Goal: Task Accomplishment & Management: Manage account settings

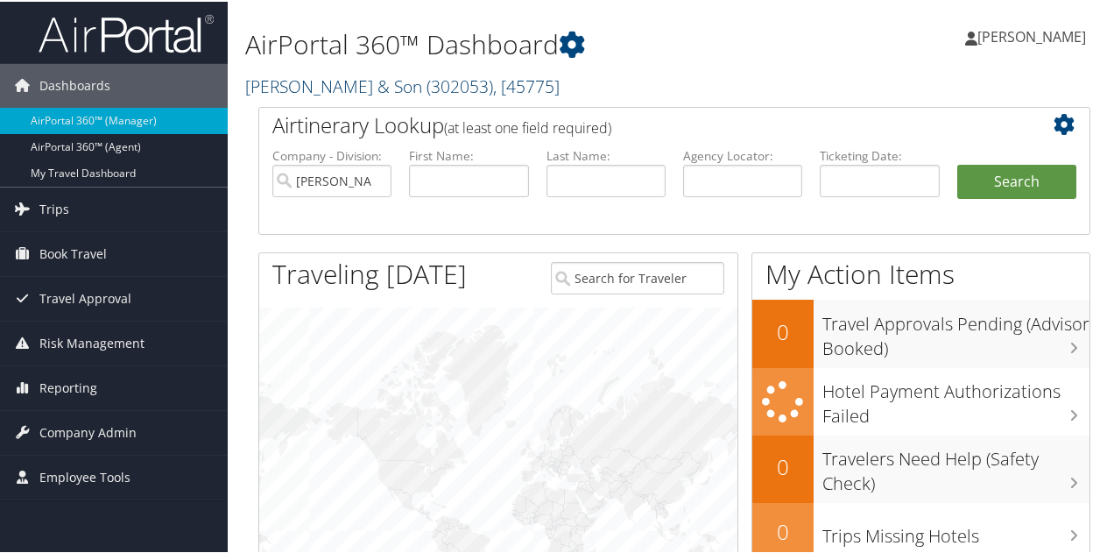
click at [353, 79] on link "[PERSON_NAME] & Son ( 302053 ) , [ 45775 ]" at bounding box center [402, 85] width 315 height 24
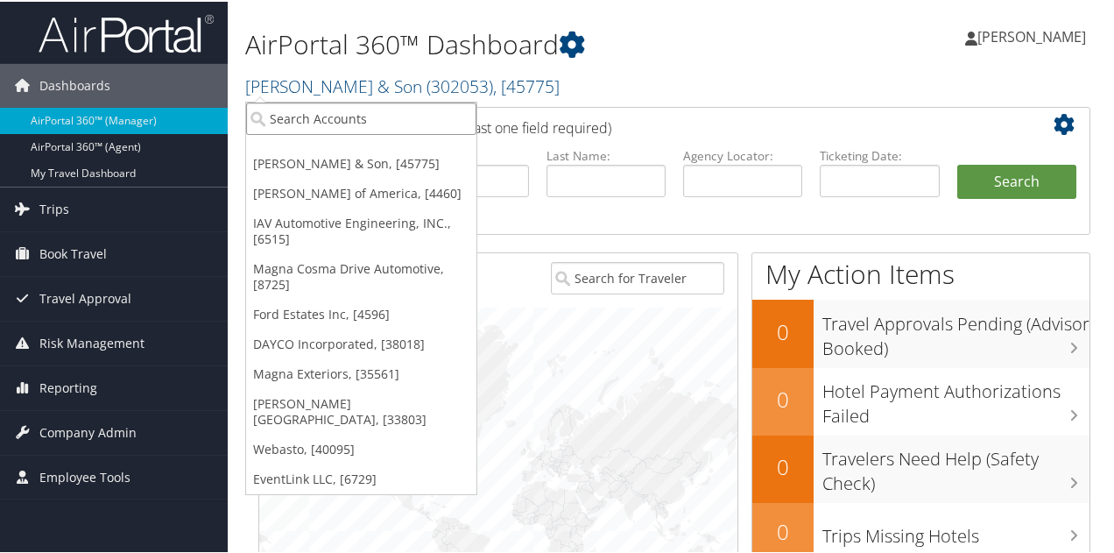
click at [326, 114] on input "search" at bounding box center [361, 117] width 230 height 32
type input "m"
click at [318, 113] on input "m" at bounding box center [361, 117] width 230 height 32
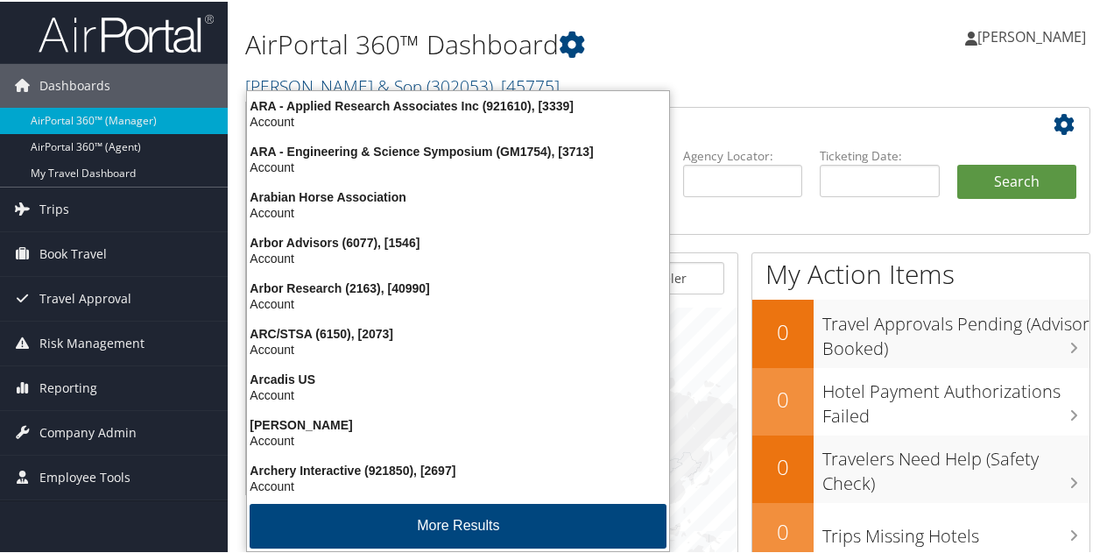
type input "arquardt"
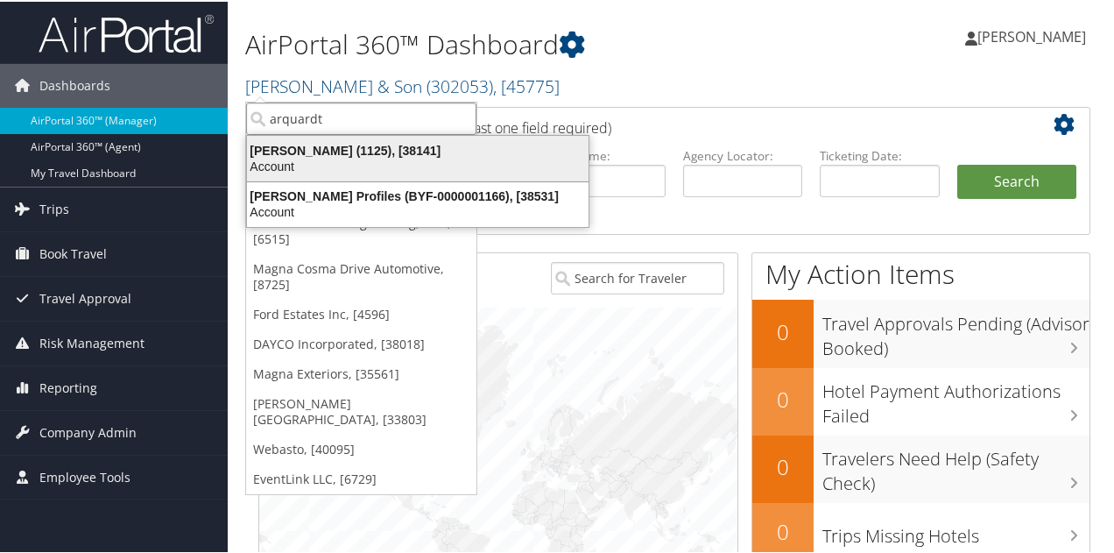
click at [357, 163] on div "Account" at bounding box center [418, 165] width 363 height 16
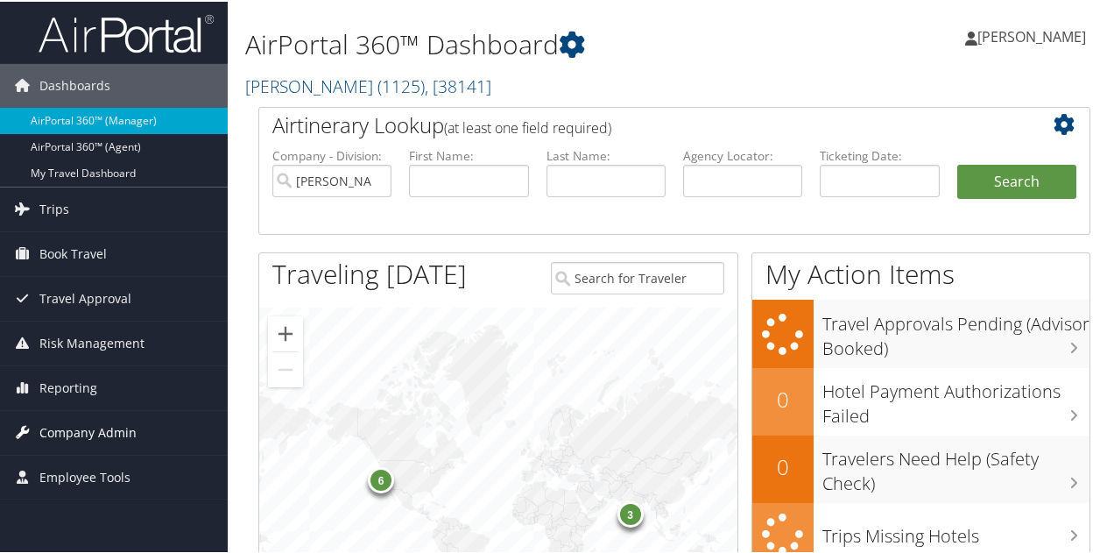
click at [98, 430] on span "Company Admin" at bounding box center [87, 431] width 97 height 44
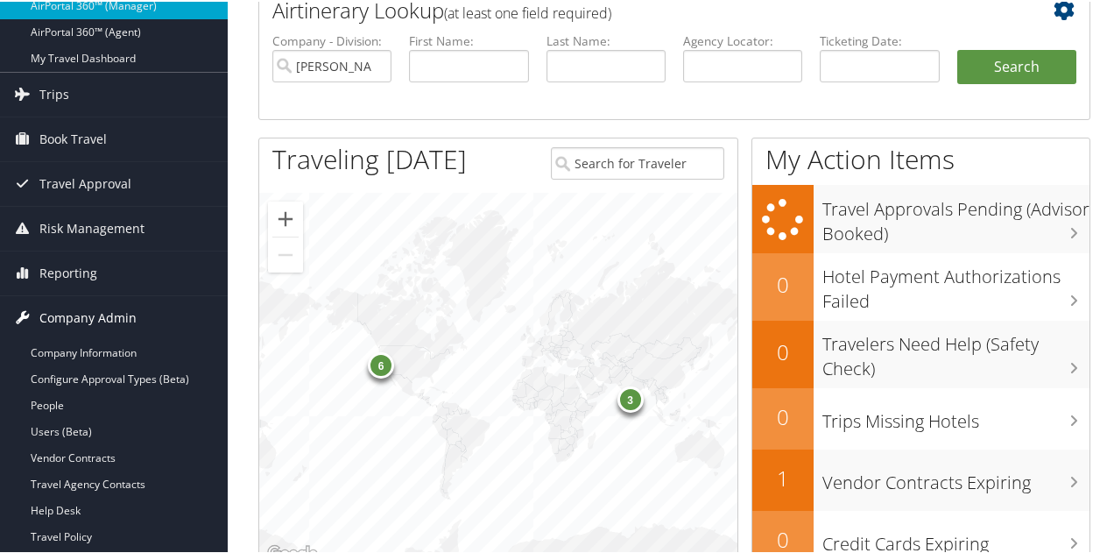
scroll to position [263, 0]
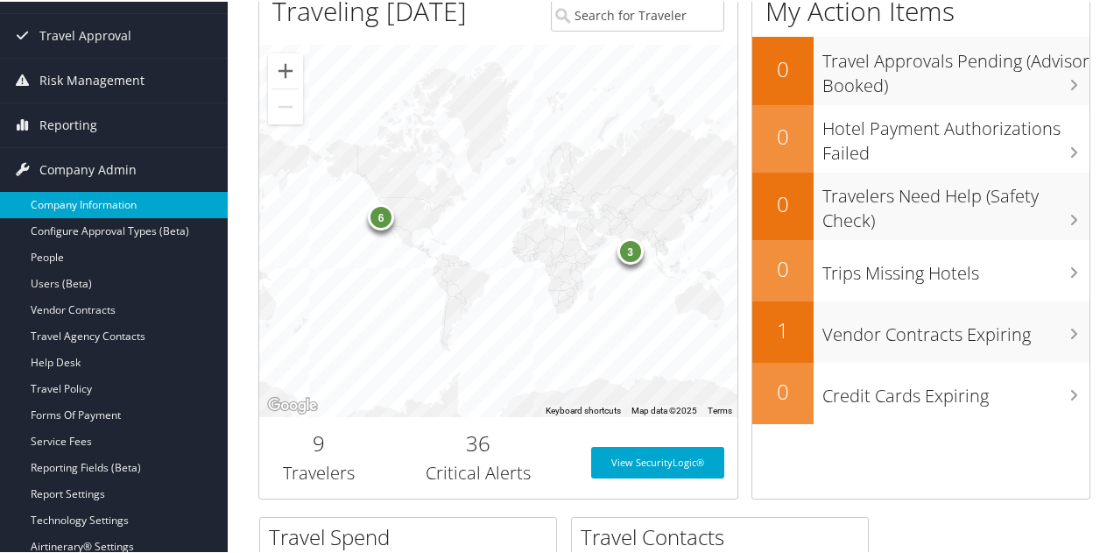
click at [88, 204] on link "Company Information" at bounding box center [114, 203] width 228 height 26
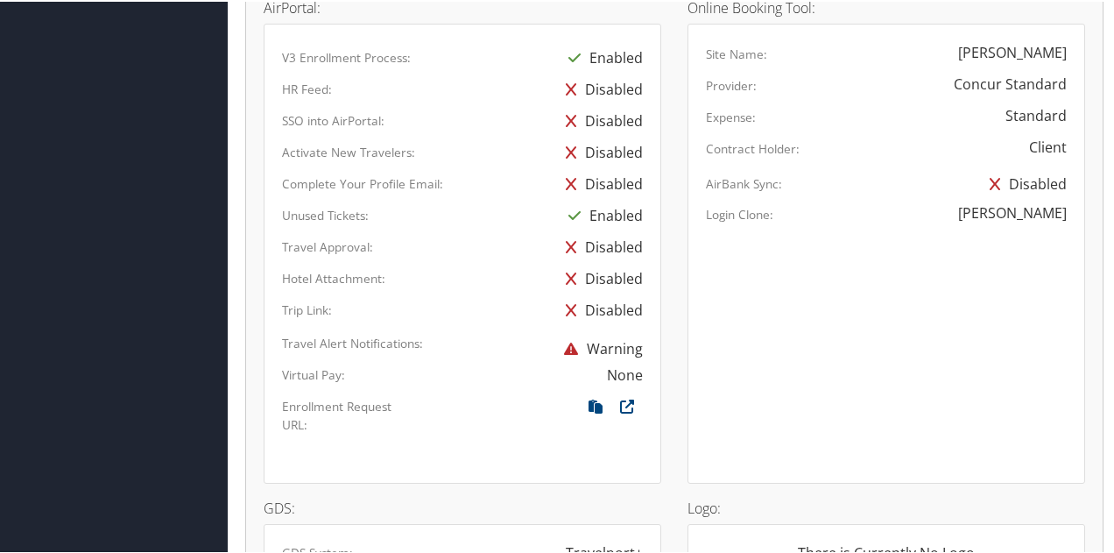
scroll to position [549, 0]
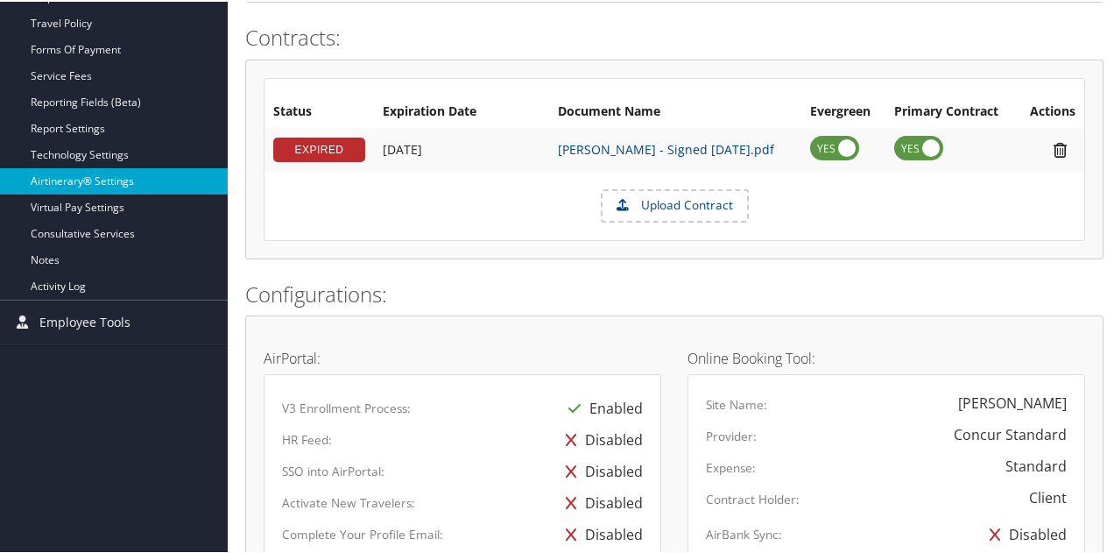
click at [116, 171] on link "Airtinerary® Settings" at bounding box center [114, 179] width 228 height 26
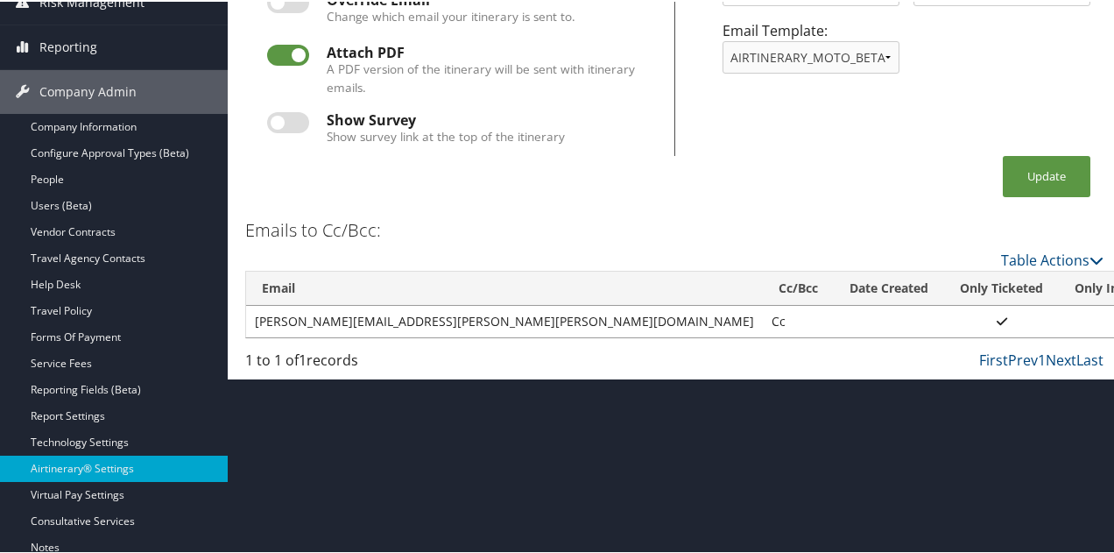
scroll to position [263, 0]
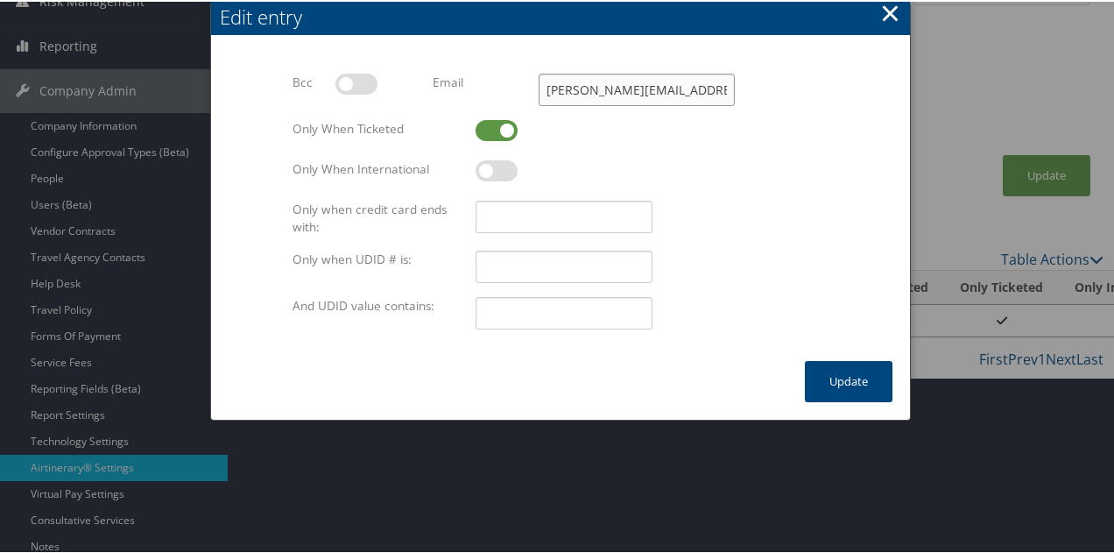
drag, startPoint x: 724, startPoint y: 89, endPoint x: 552, endPoint y: 88, distance: 171.7
click at [552, 88] on input "Gina.Nardella@marquardt.com" at bounding box center [637, 88] width 196 height 32
type input "G"
paste input "Melissa.Wise@marquardt.com"
type input "Melissa.Wise@marquardt.com"
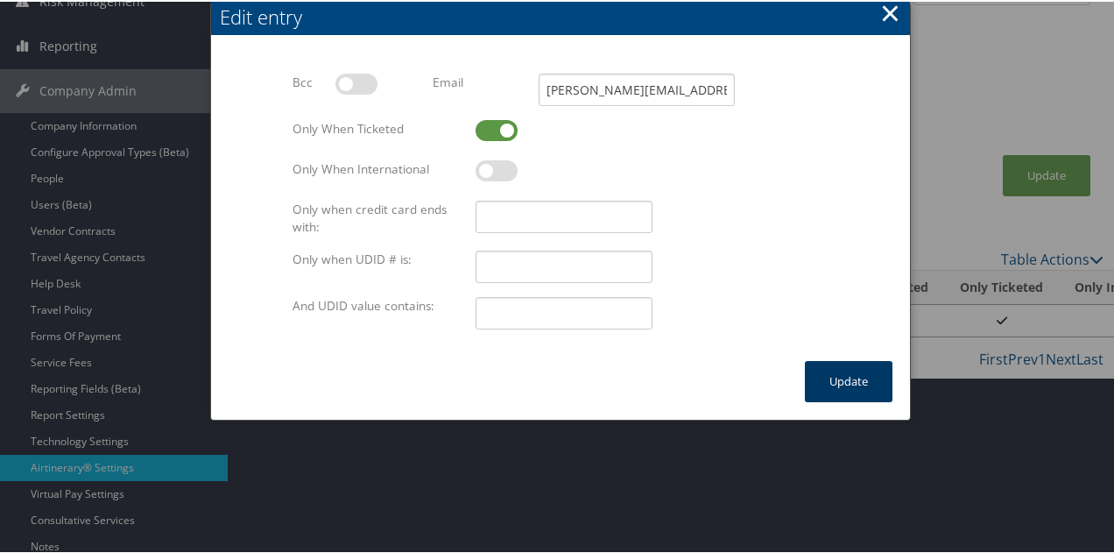
click at [831, 372] on button "Update" at bounding box center [849, 379] width 88 height 41
